Goal: Information Seeking & Learning: Learn about a topic

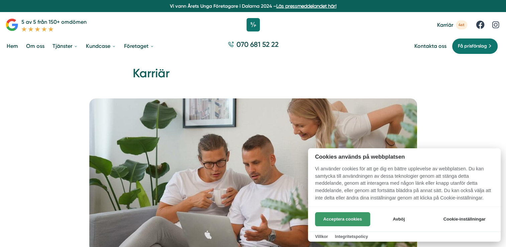
click at [334, 221] on button "Acceptera cookies" at bounding box center [342, 219] width 55 height 14
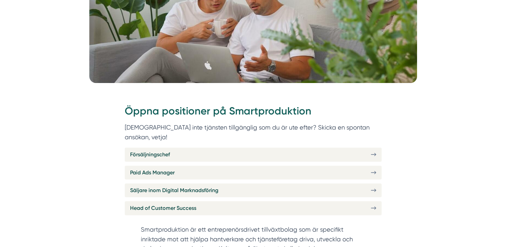
scroll to position [173, 0]
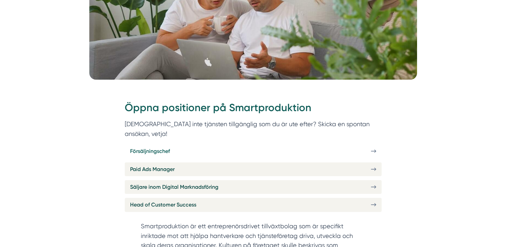
click at [300, 144] on link "Försäljningschef" at bounding box center [253, 151] width 257 height 14
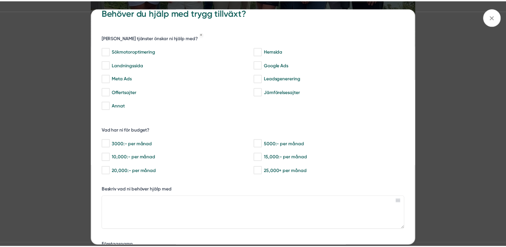
scroll to position [15, 0]
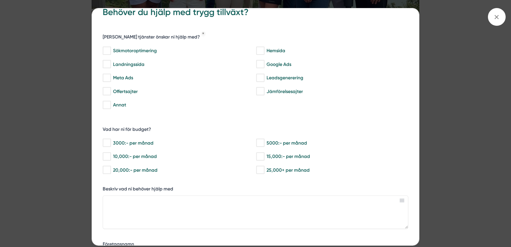
click at [449, 145] on div "bbc9b822-b2c6-488a-ab3e-9a2d59e49c7c Behöver du hjälp med trygg tillväxt? Vilka…" at bounding box center [255, 123] width 511 height 247
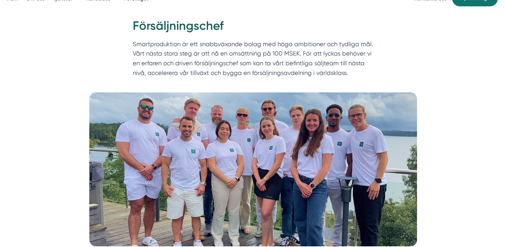
scroll to position [0, 0]
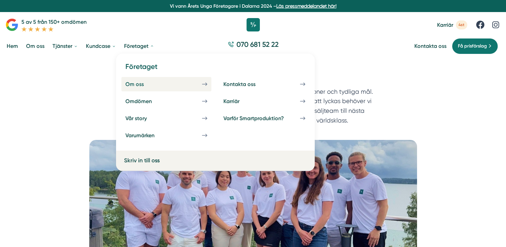
click at [137, 86] on div "Om oss" at bounding box center [142, 84] width 34 height 6
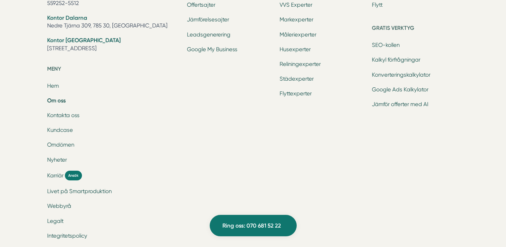
scroll to position [2209, 0]
click at [63, 177] on span "Karriär" at bounding box center [55, 176] width 16 height 8
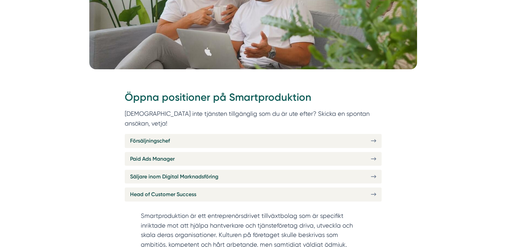
scroll to position [183, 0]
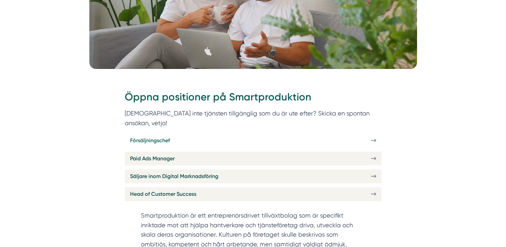
click at [162, 135] on link "Försäljningschef" at bounding box center [253, 140] width 257 height 14
